Goal: Information Seeking & Learning: Learn about a topic

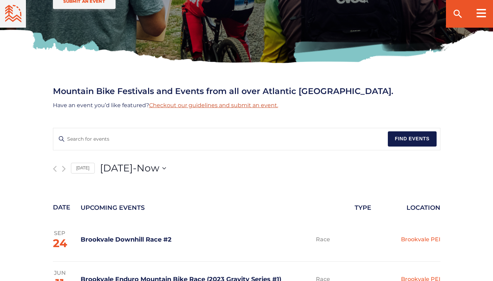
scroll to position [214, 0]
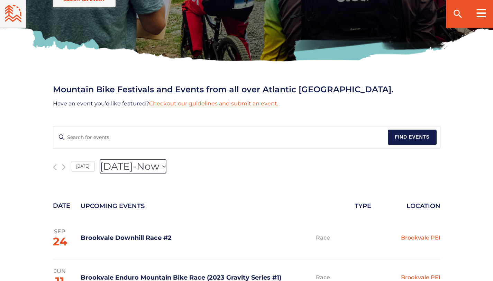
click at [159, 163] on span "Now" at bounding box center [148, 167] width 23 height 14
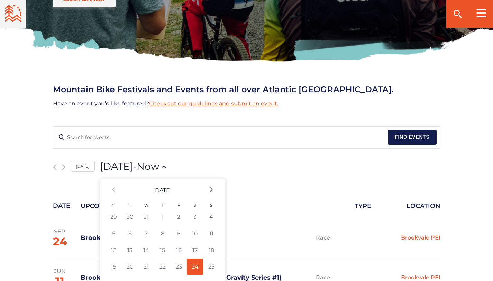
click at [210, 191] on icon at bounding box center [211, 190] width 3 height 5
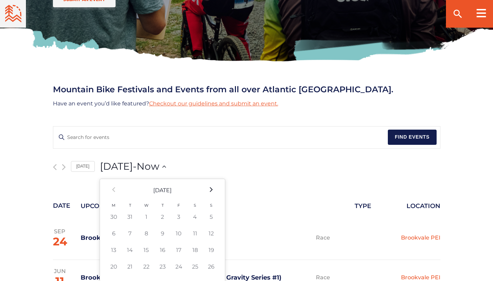
click at [210, 191] on icon at bounding box center [211, 190] width 3 height 5
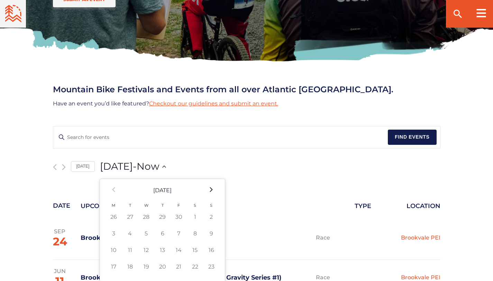
click at [210, 191] on icon at bounding box center [211, 190] width 3 height 5
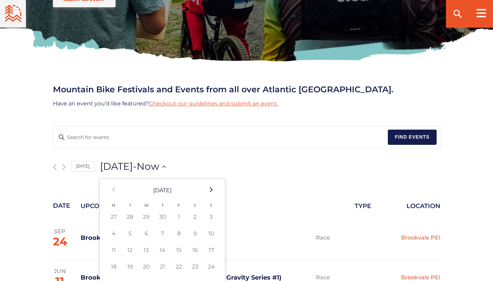
click at [210, 191] on icon at bounding box center [211, 190] width 3 height 5
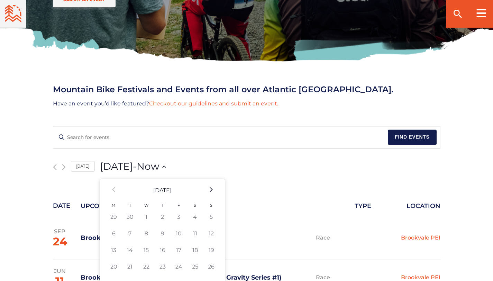
click at [210, 191] on icon at bounding box center [211, 190] width 3 height 5
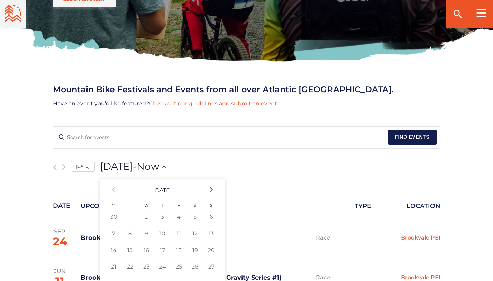
click at [210, 191] on icon at bounding box center [211, 190] width 3 height 5
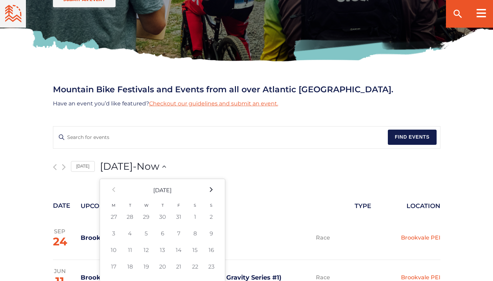
click at [210, 191] on icon at bounding box center [211, 190] width 3 height 5
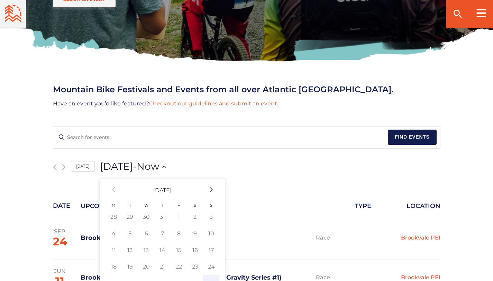
click at [210, 191] on icon at bounding box center [211, 190] width 3 height 5
click at [112, 188] on icon at bounding box center [113, 190] width 3 height 5
click at [210, 191] on icon at bounding box center [211, 189] width 3 height 5
click at [208, 223] on td "31" at bounding box center [211, 217] width 16 height 17
type input "[DATE]"
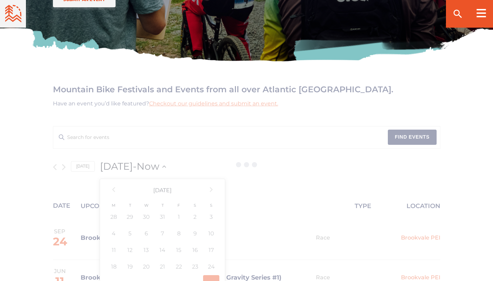
scroll to position [0, 31]
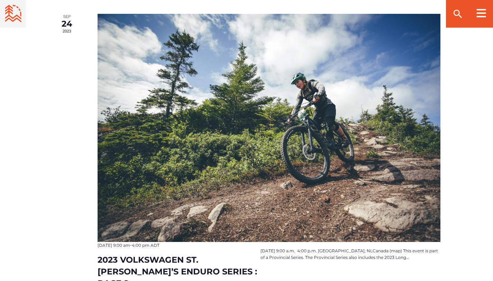
scroll to position [1051, 0]
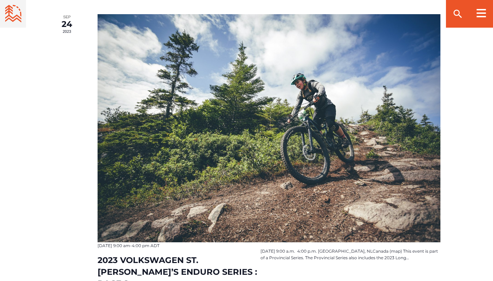
scroll to position [214, 0]
